Goal: Task Accomplishment & Management: Manage account settings

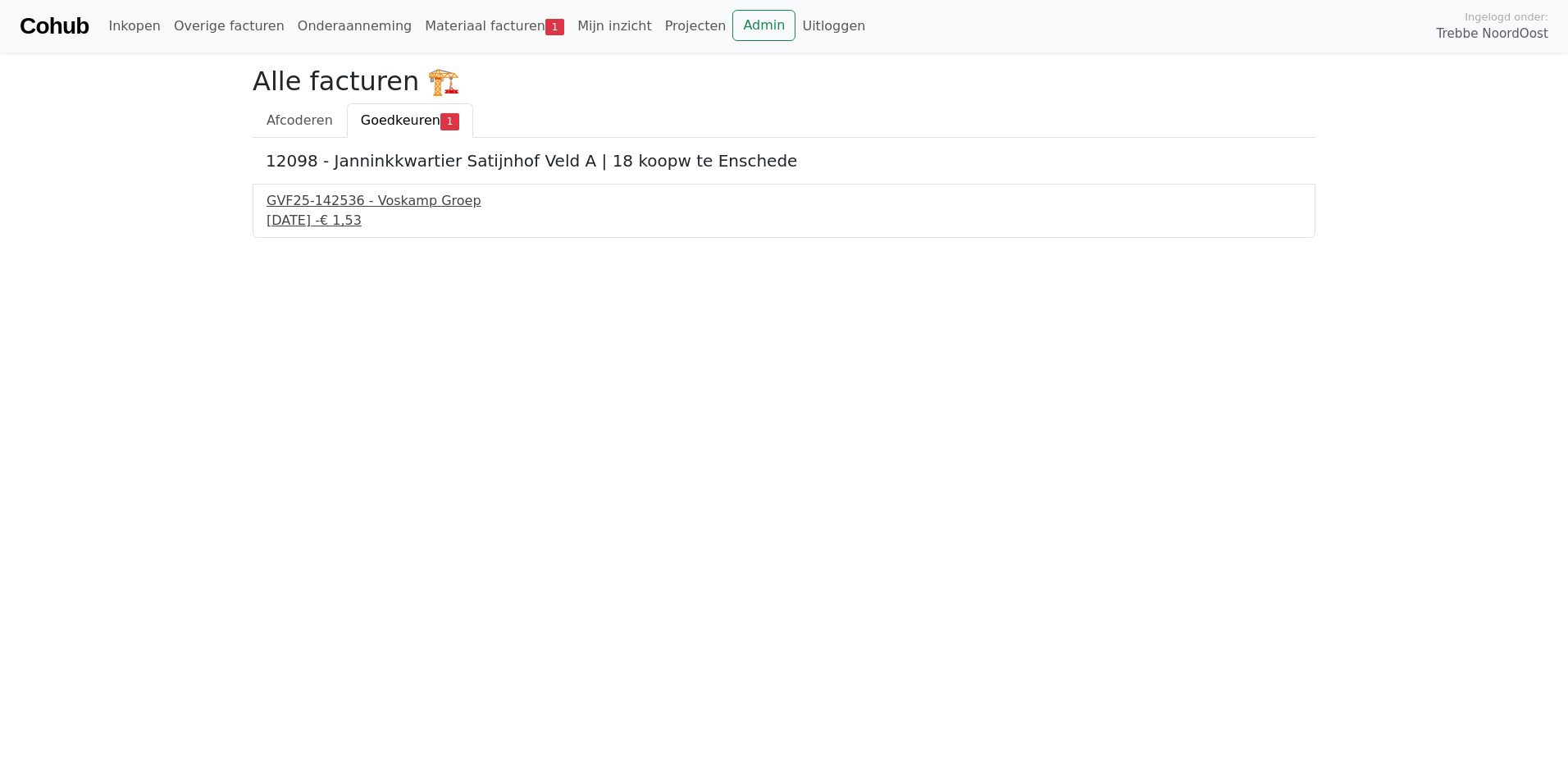
click at [397, 205] on div "GVF25-142536 - Voskamp Groep" at bounding box center [784, 201] width 1036 height 20
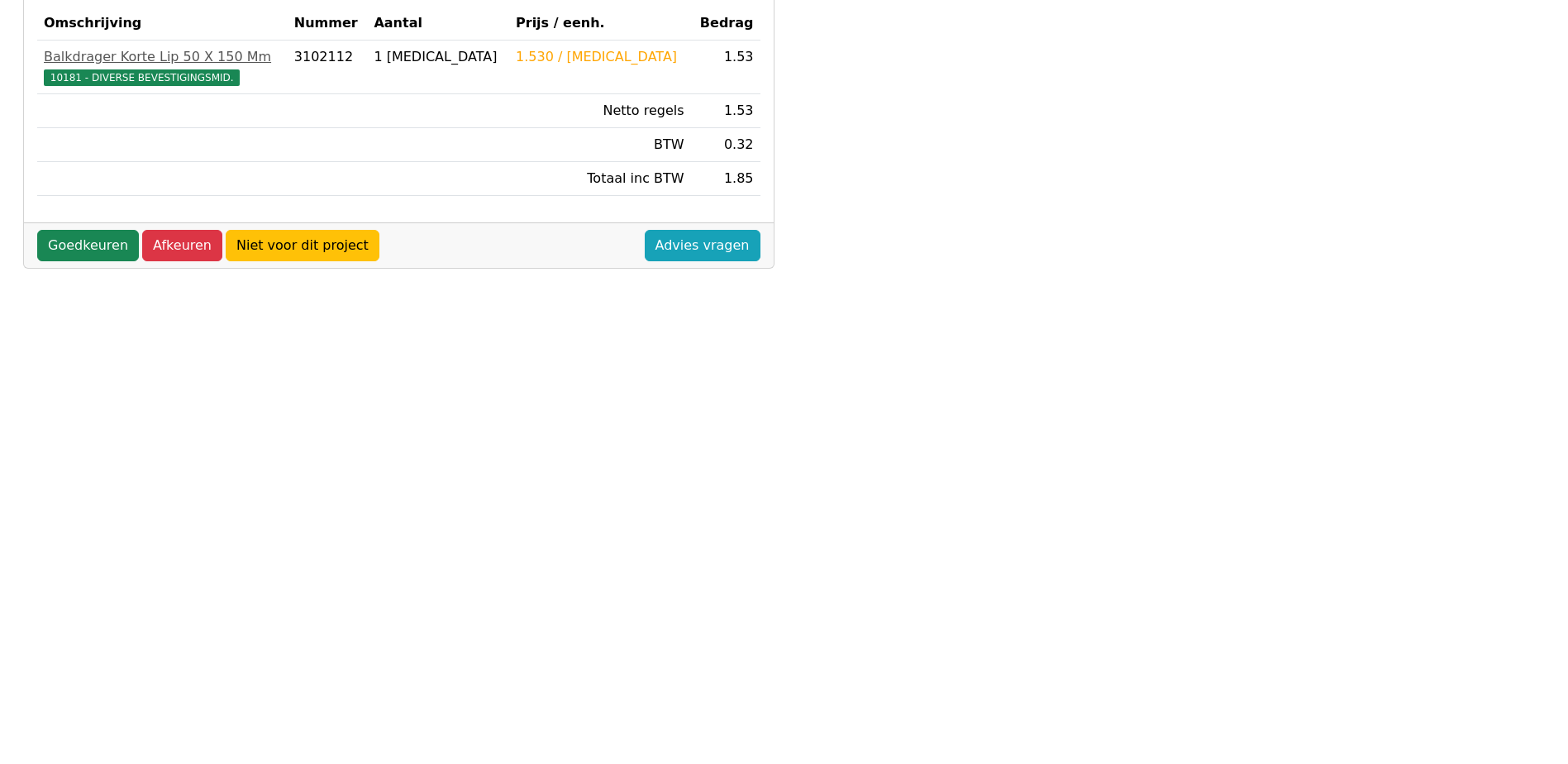
scroll to position [413, 0]
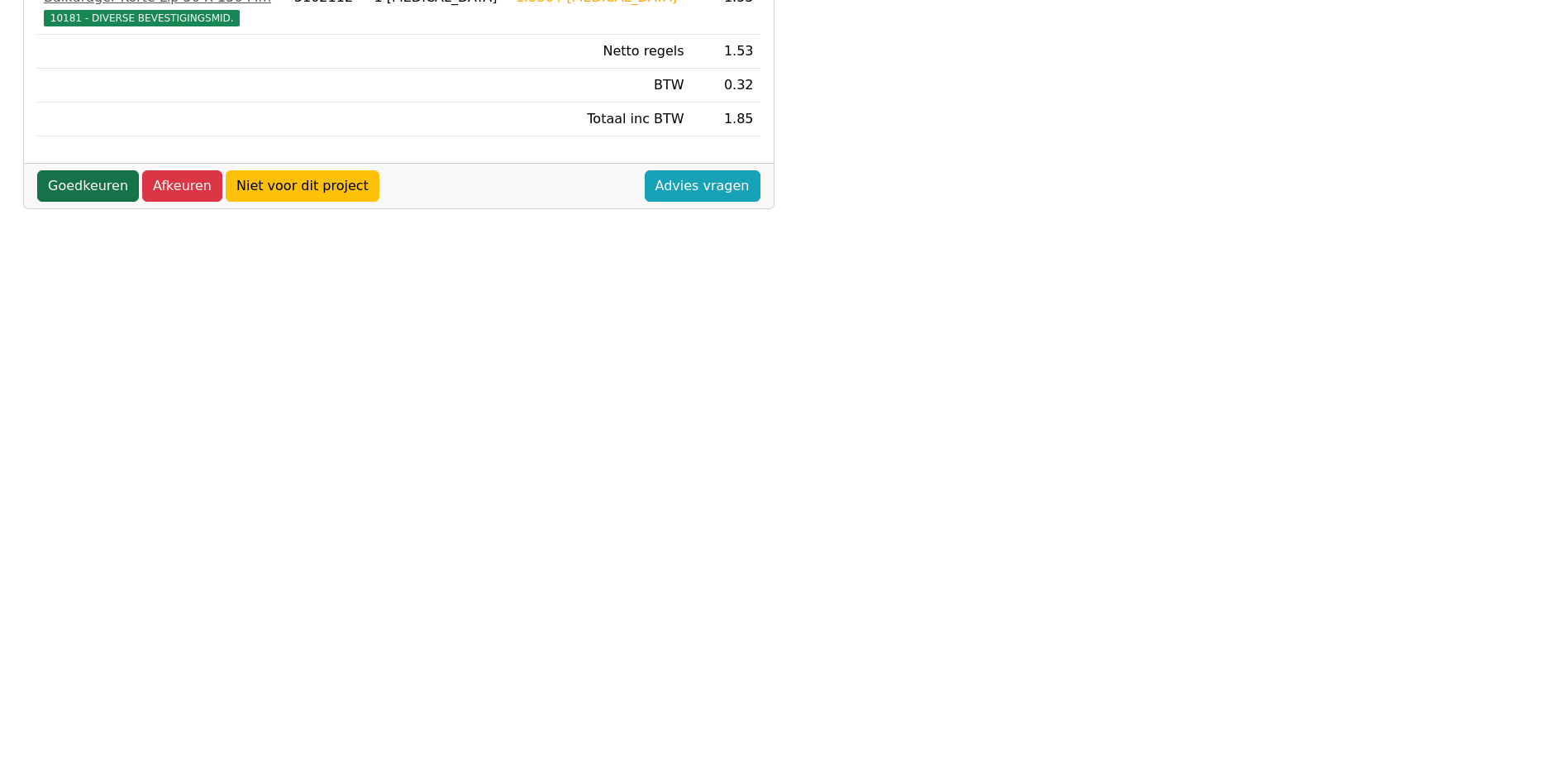
click at [81, 193] on link "Goedkeuren" at bounding box center [89, 185] width 102 height 31
